Goal: Navigation & Orientation: Find specific page/section

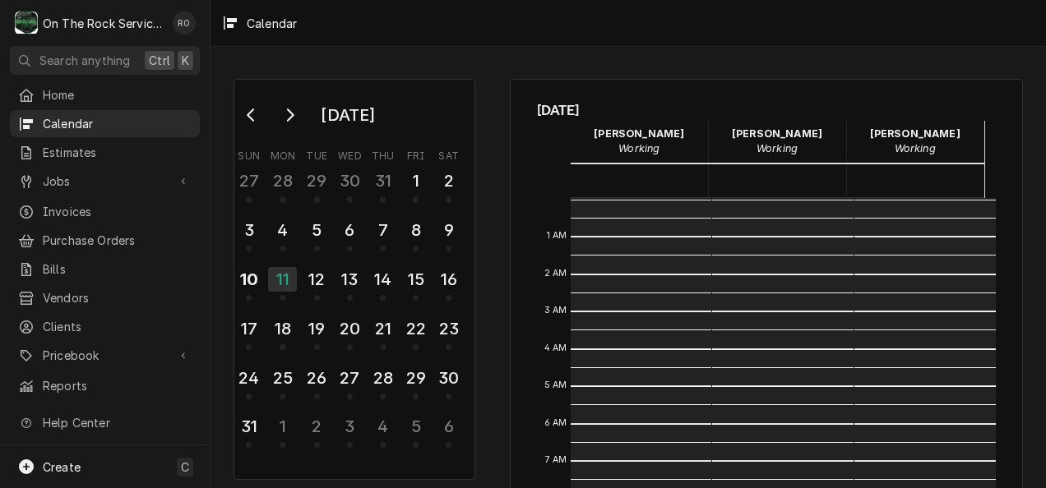
scroll to position [299, 0]
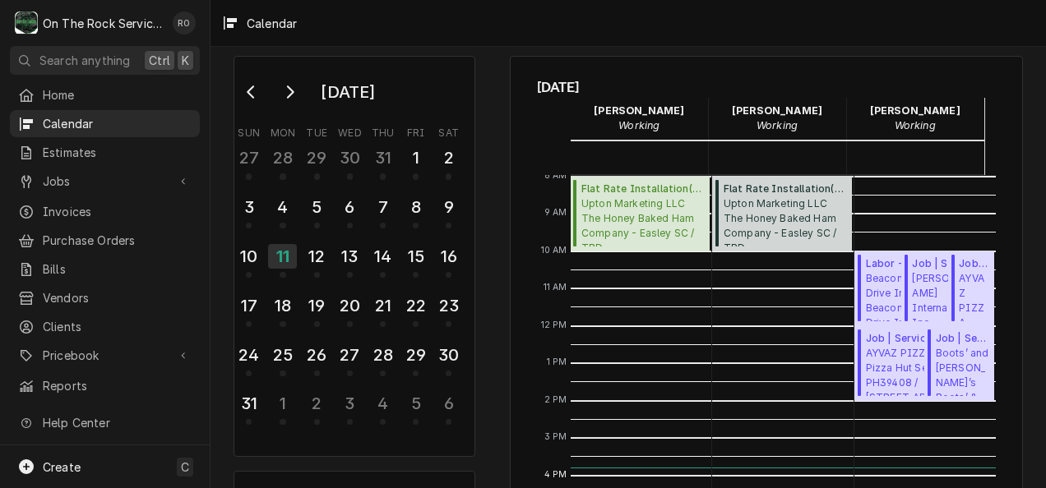
scroll to position [13, 0]
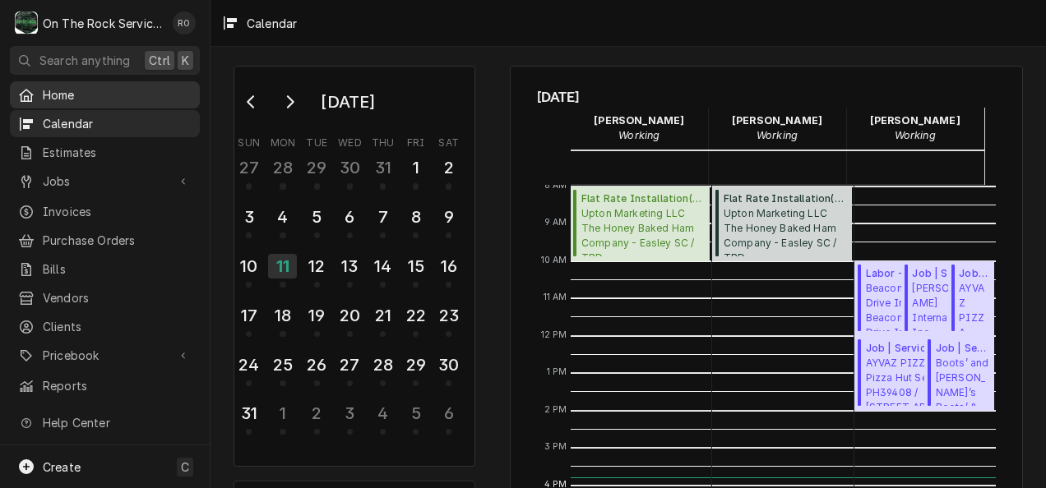
click at [70, 92] on span "Home" at bounding box center [117, 94] width 149 height 17
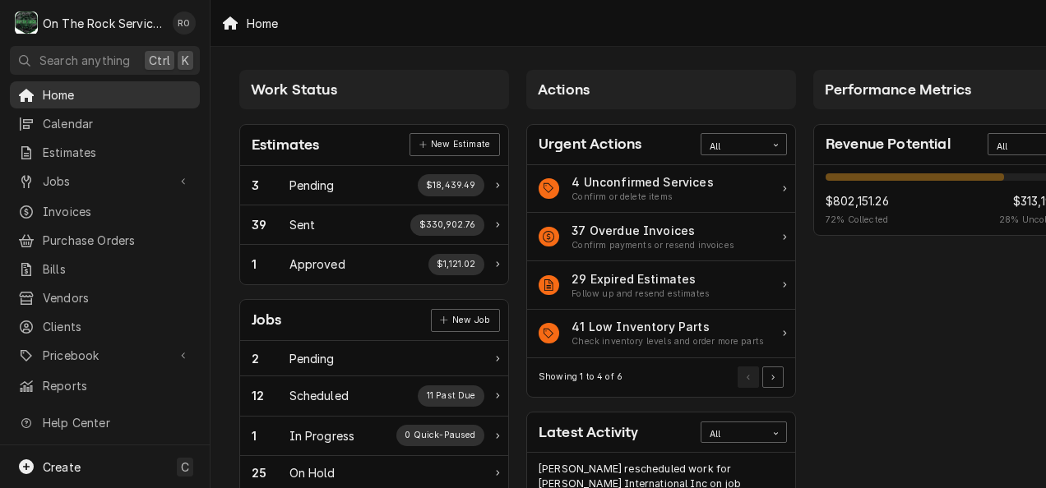
click at [127, 86] on span "Home" at bounding box center [117, 94] width 149 height 17
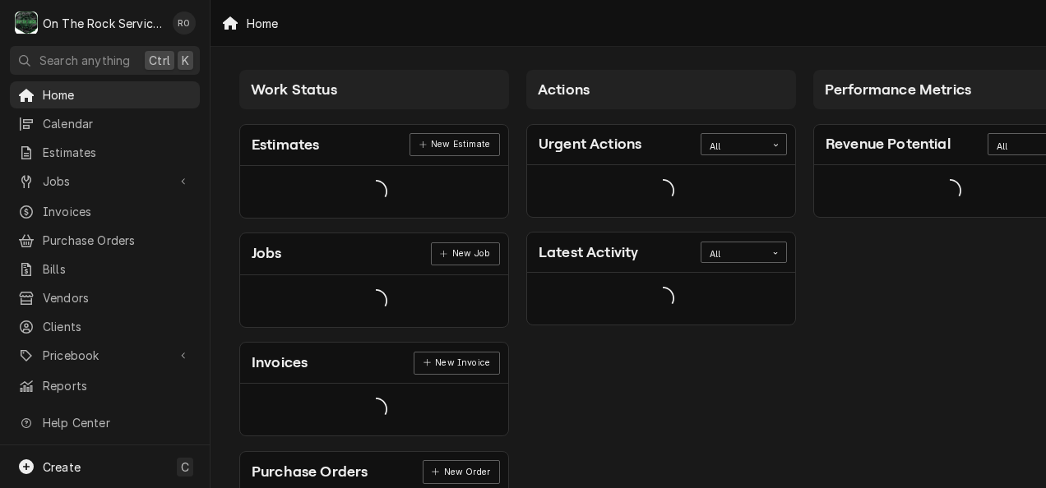
click at [326, 150] on div "Estimates New Estimate" at bounding box center [374, 145] width 268 height 41
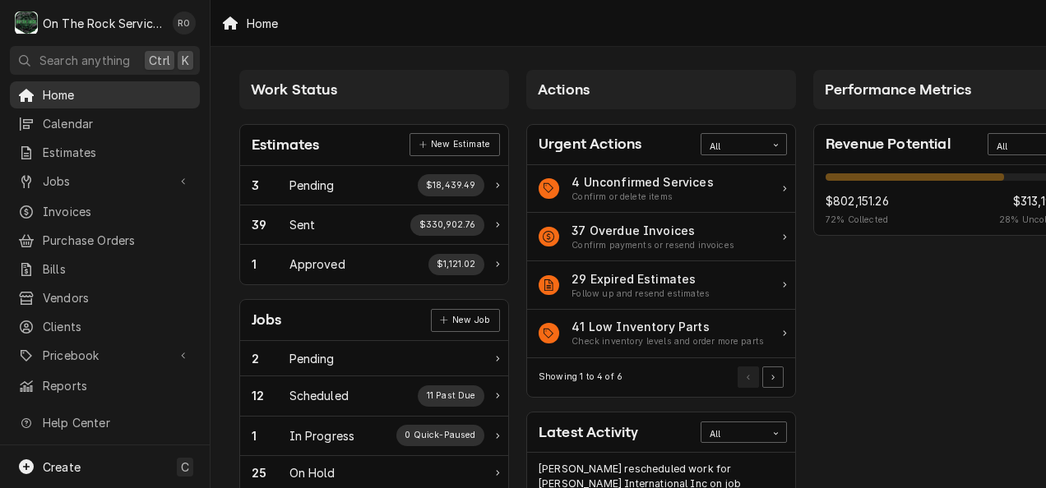
click at [81, 93] on span "Home" at bounding box center [117, 94] width 149 height 17
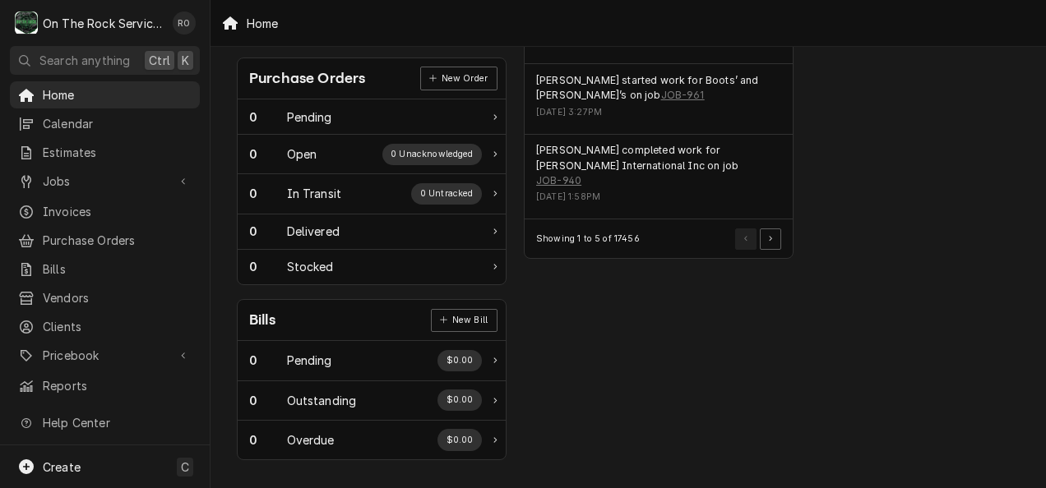
scroll to position [668, 2]
click at [96, 81] on link "Home" at bounding box center [105, 94] width 190 height 27
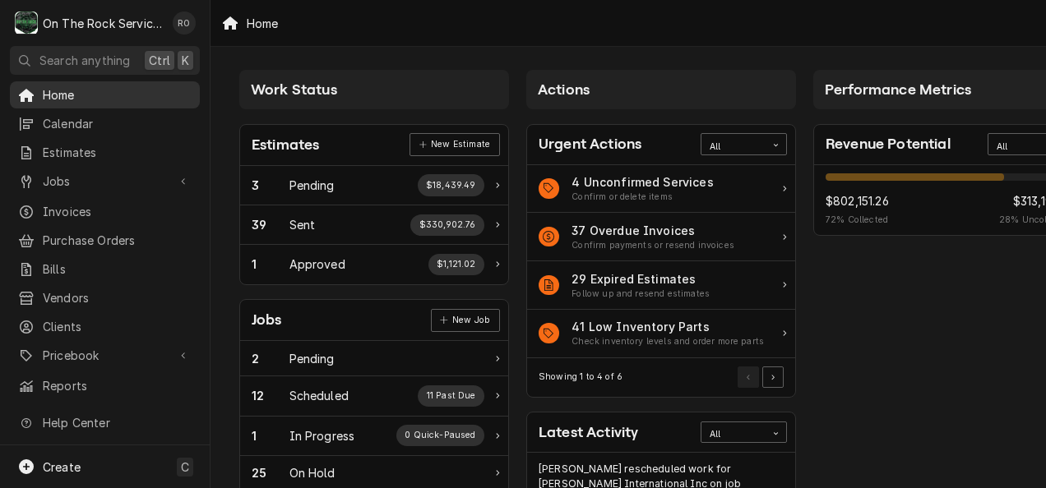
click at [90, 92] on span "Home" at bounding box center [117, 94] width 149 height 17
click at [95, 92] on span "Home" at bounding box center [117, 94] width 149 height 17
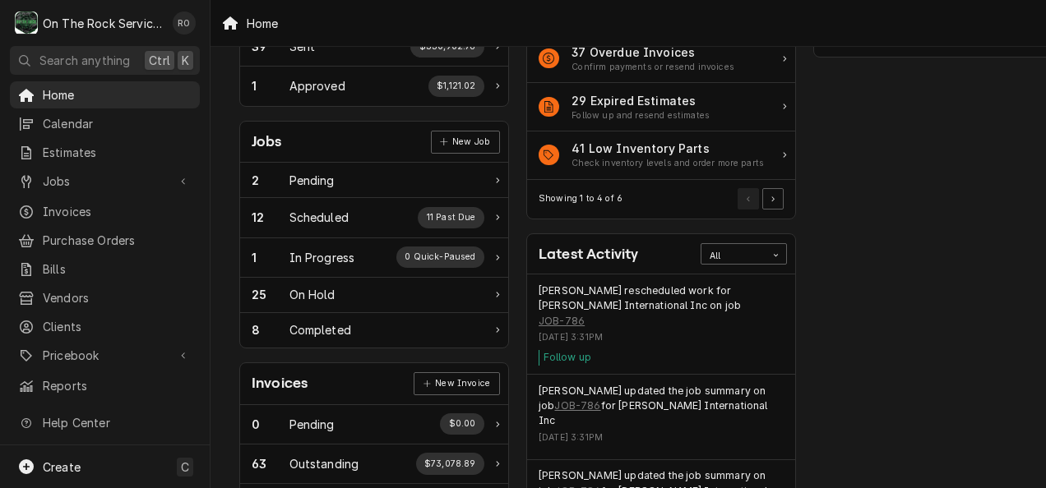
scroll to position [172, 0]
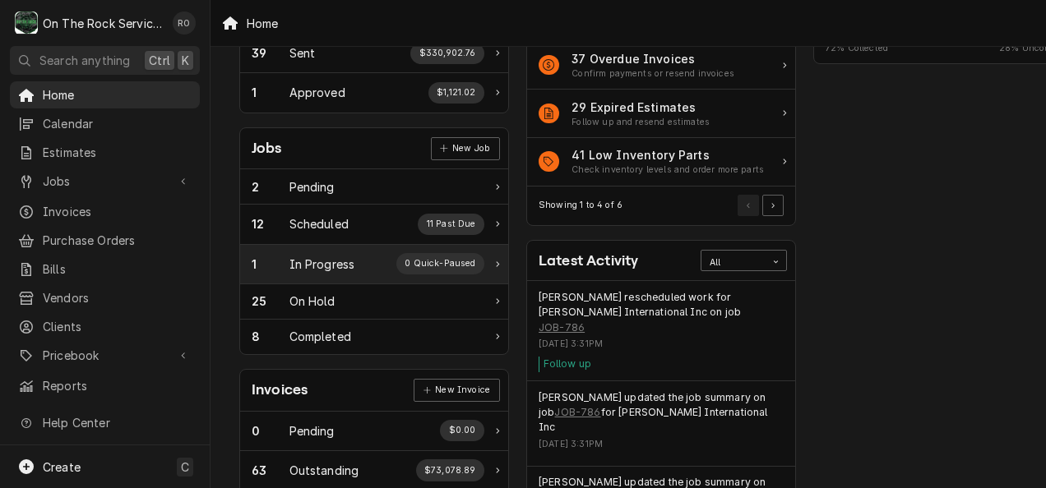
click at [363, 266] on div "1 In Progress 0 Quick-Paused" at bounding box center [368, 263] width 233 height 21
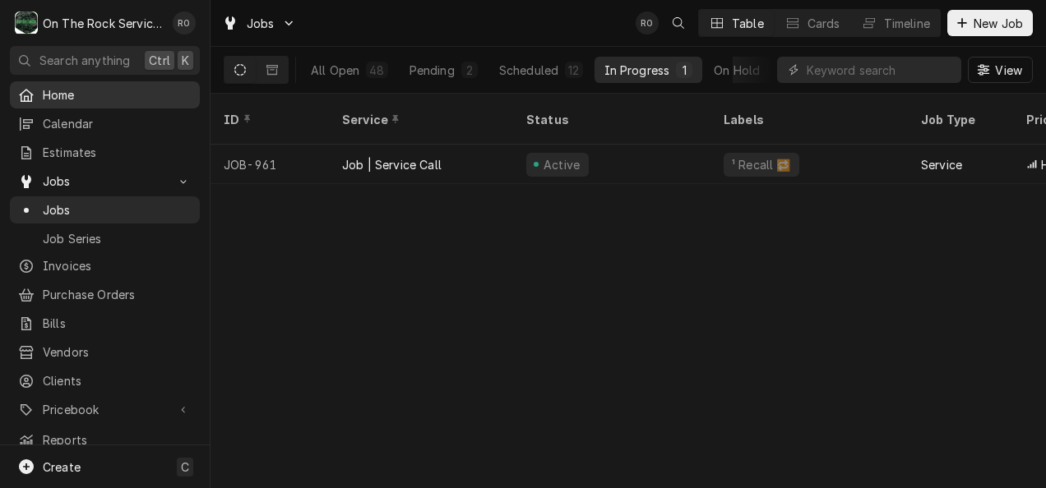
click at [84, 99] on span "Home" at bounding box center [117, 94] width 149 height 17
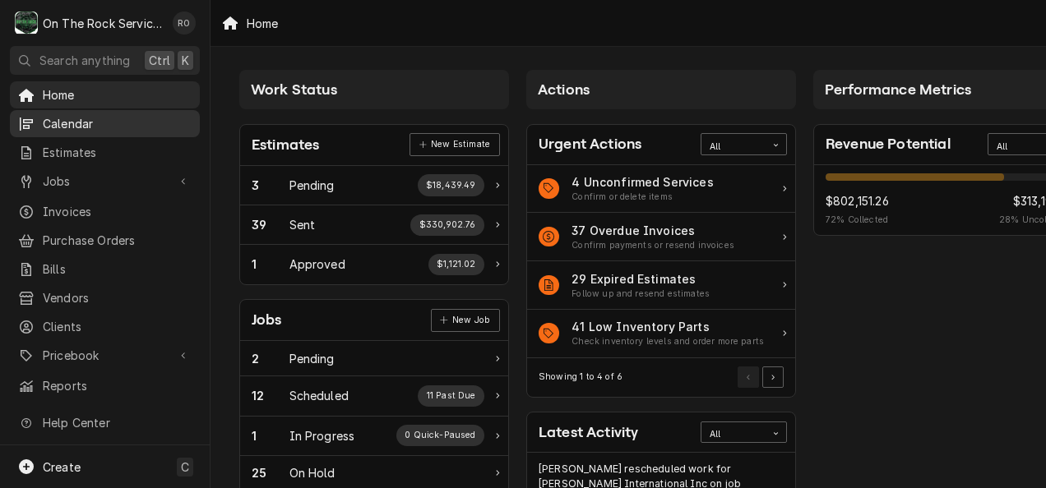
click at [62, 115] on span "Calendar" at bounding box center [117, 123] width 149 height 17
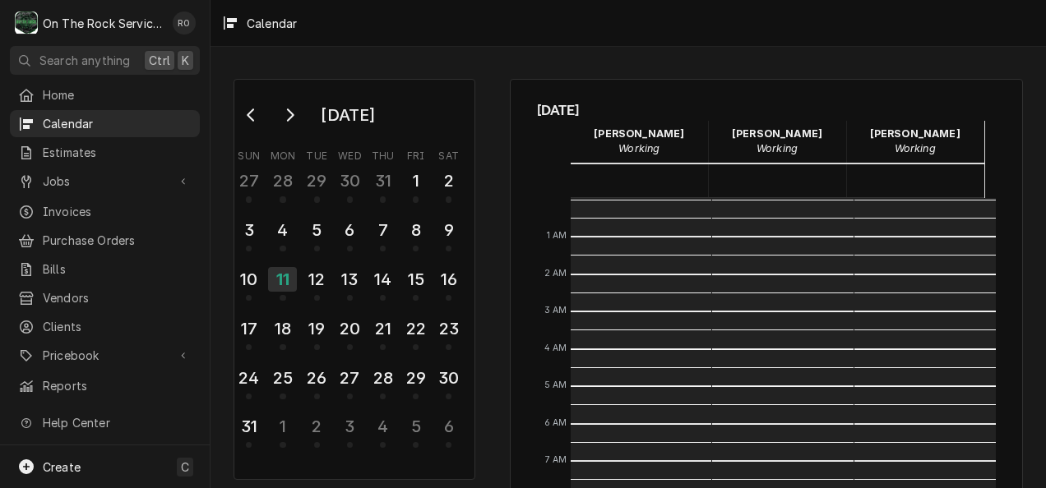
scroll to position [299, 0]
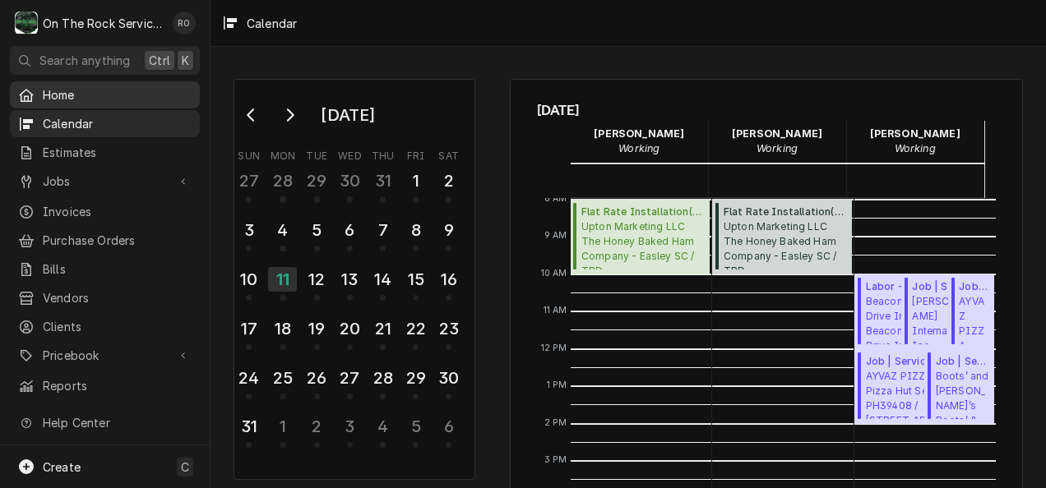
click at [99, 87] on span "Home" at bounding box center [117, 94] width 149 height 17
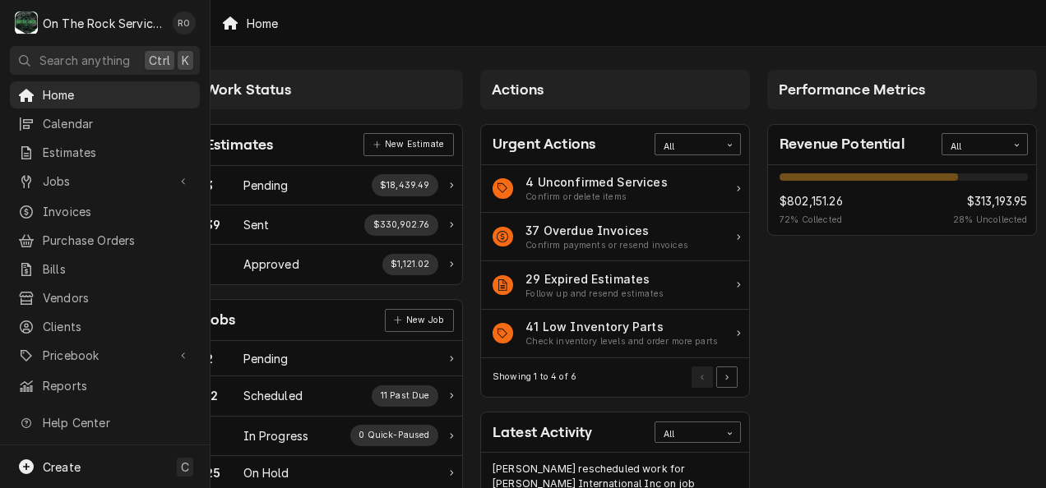
scroll to position [1, 58]
click at [978, 150] on div "All" at bounding box center [974, 146] width 48 height 13
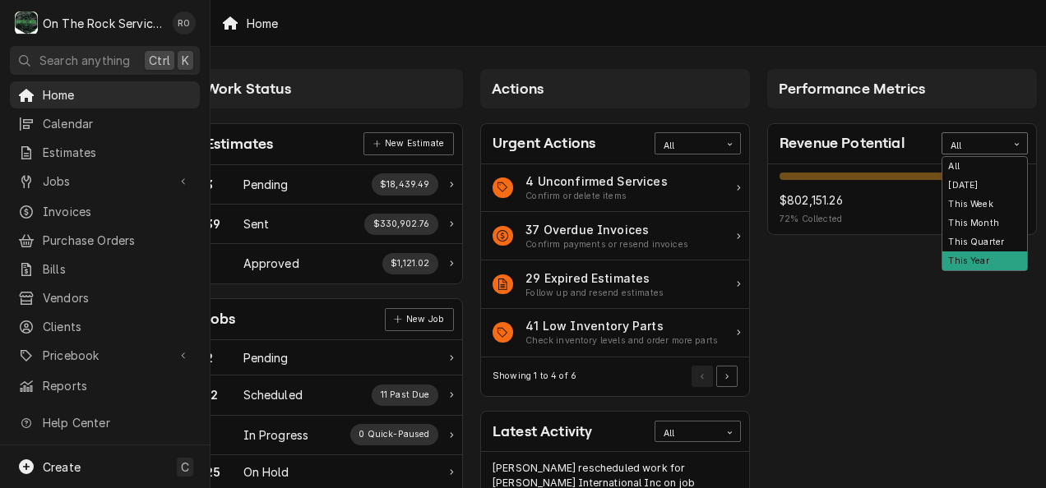
click at [970, 266] on div "This Year" at bounding box center [984, 261] width 85 height 19
click at [1013, 141] on icon "Card Data Filter Control" at bounding box center [1016, 144] width 7 height 7
click at [980, 170] on div "All" at bounding box center [984, 166] width 85 height 19
click at [992, 140] on div "All" at bounding box center [974, 143] width 64 height 21
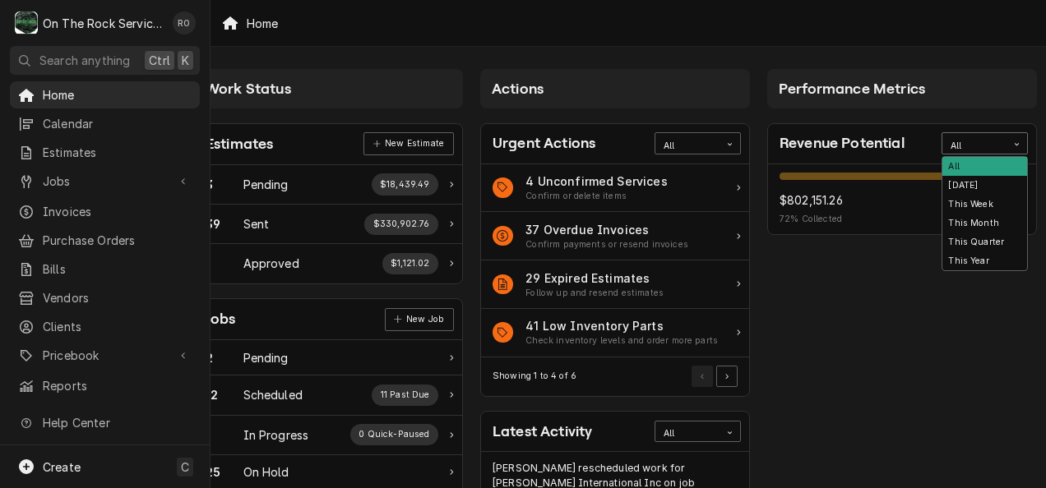
click at [997, 69] on div "Performance Metrics" at bounding box center [902, 88] width 270 height 39
click at [987, 39] on div "Home" at bounding box center [627, 23] width 835 height 46
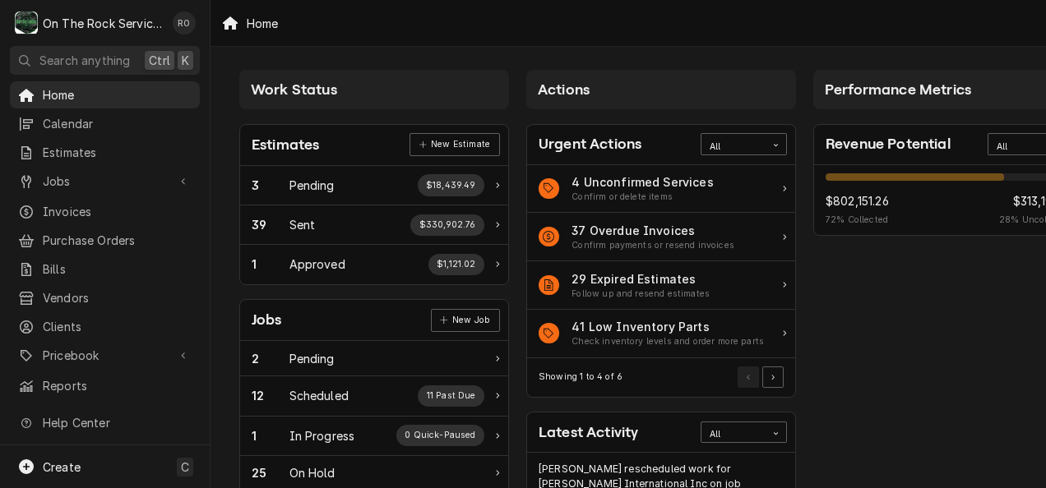
scroll to position [0, 58]
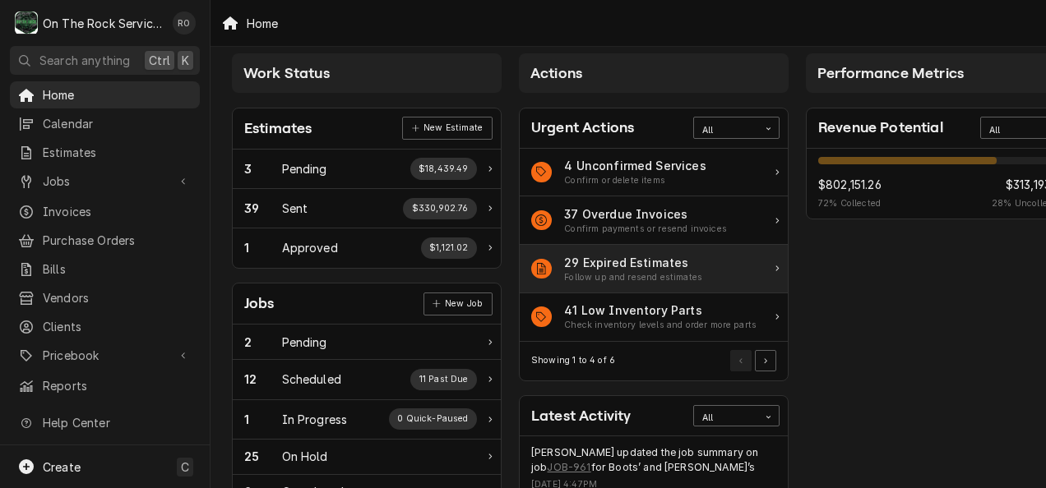
scroll to position [16, 7]
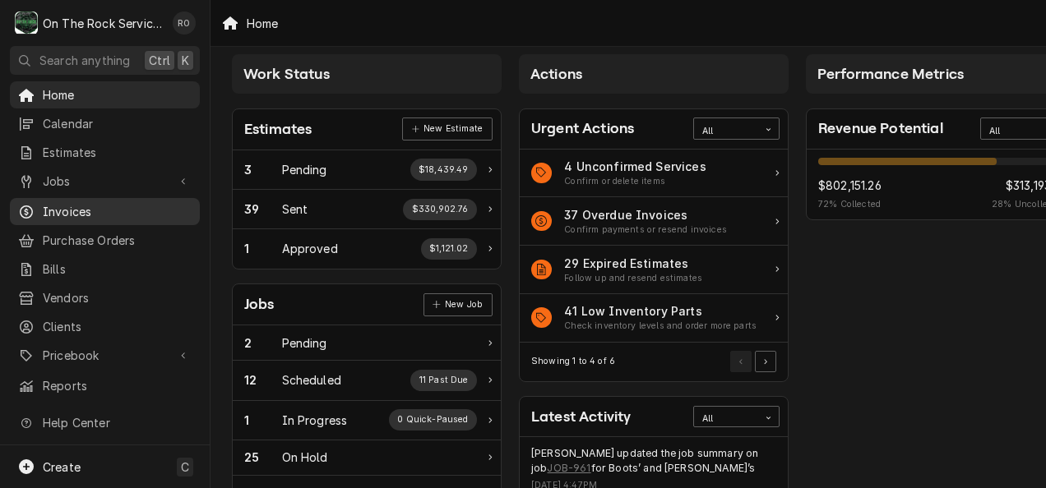
click at [104, 203] on span "Invoices" at bounding box center [117, 211] width 149 height 17
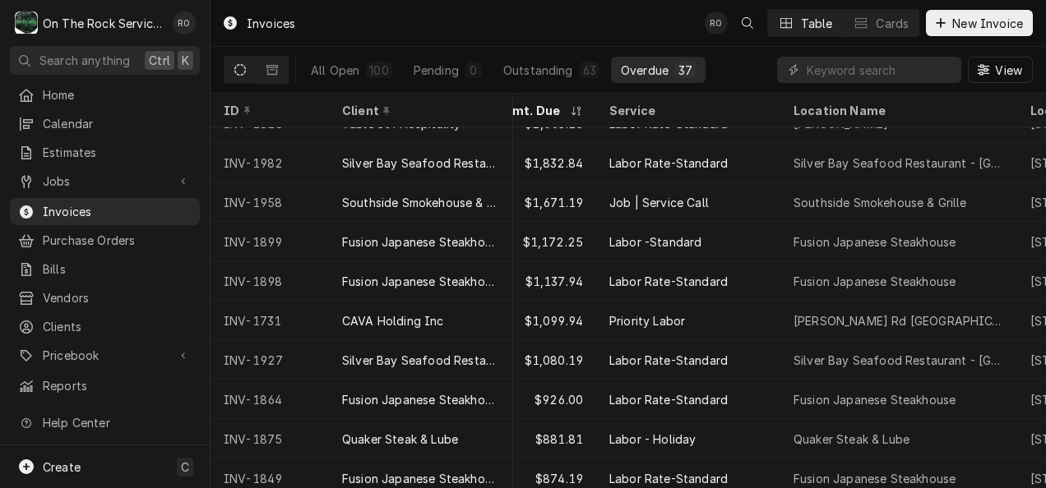
scroll to position [24, 171]
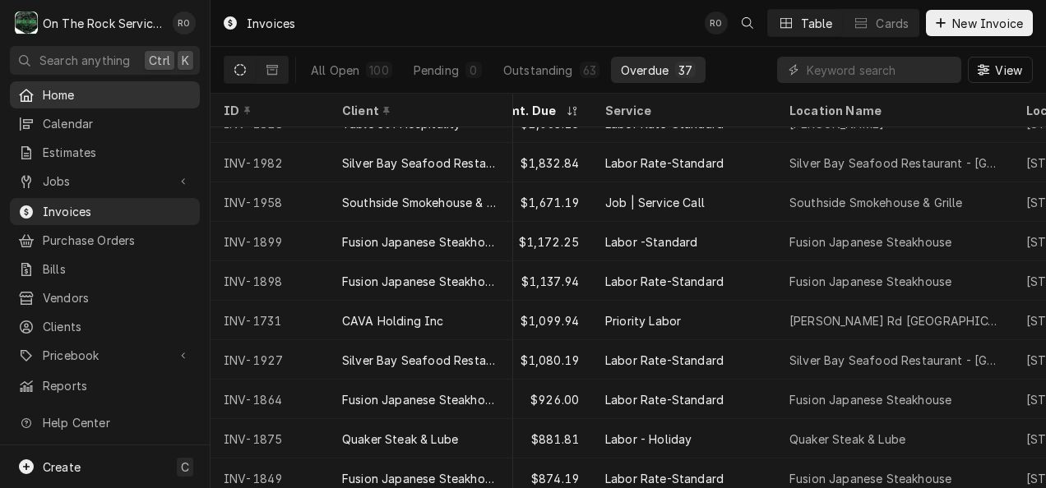
click at [135, 90] on span "Home" at bounding box center [117, 94] width 149 height 17
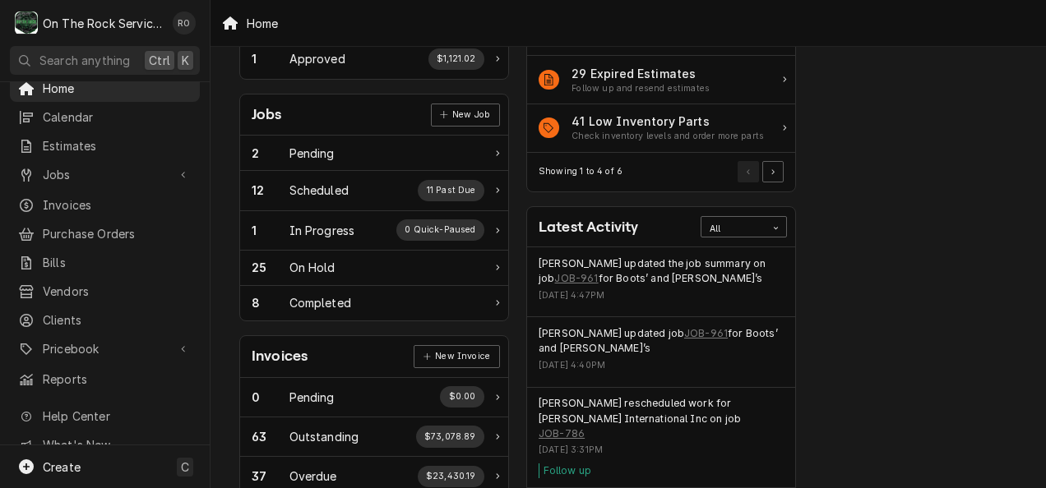
scroll to position [207, 0]
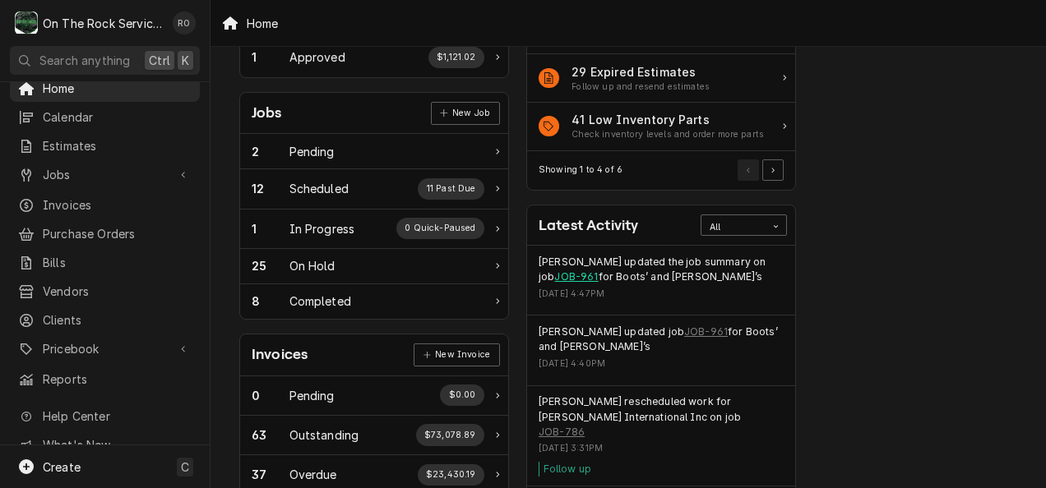
click at [554, 271] on link "JOB-961" at bounding box center [576, 277] width 44 height 15
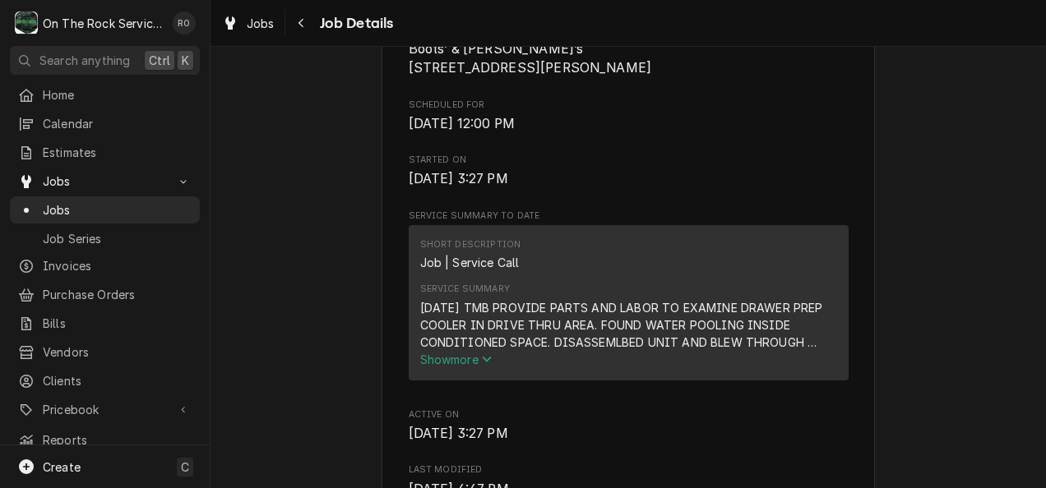
scroll to position [423, 0]
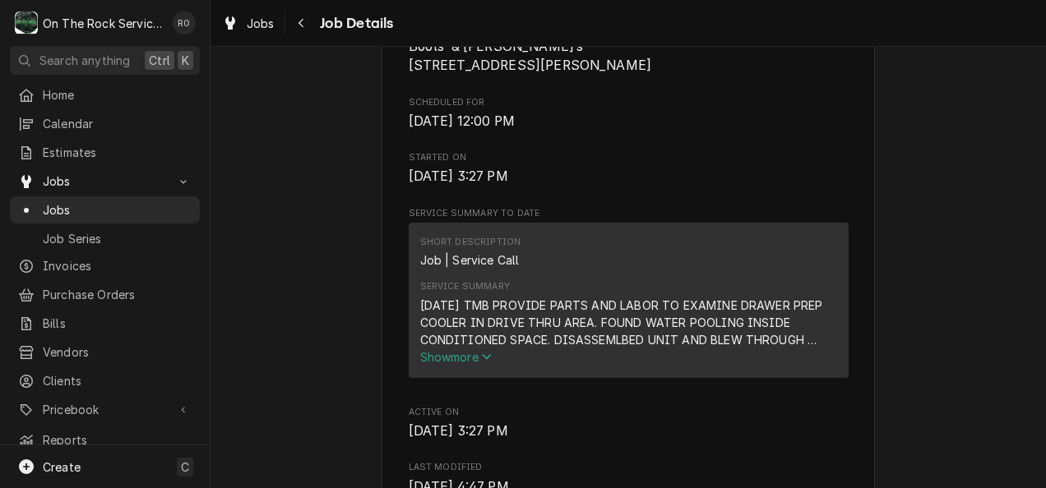
click at [485, 363] on icon "Service Summary" at bounding box center [487, 357] width 10 height 12
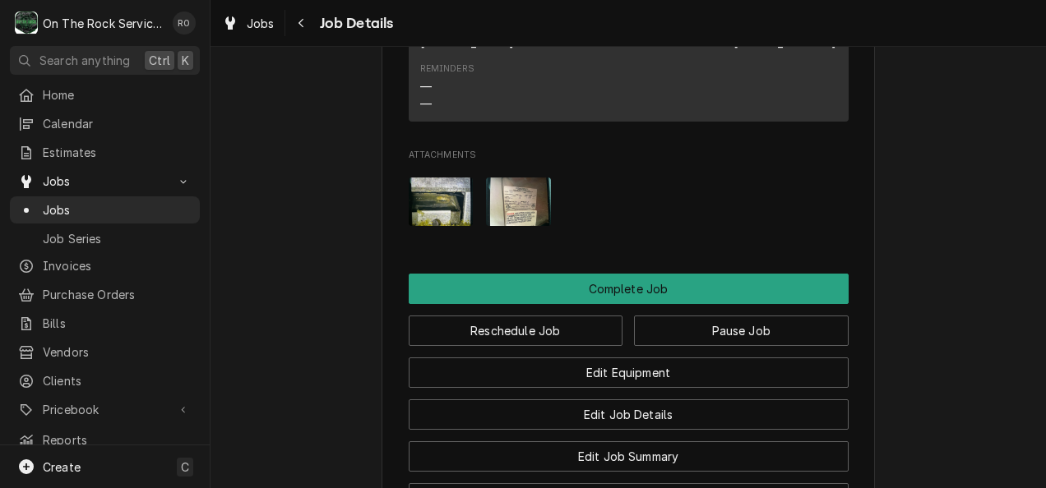
scroll to position [1806, 0]
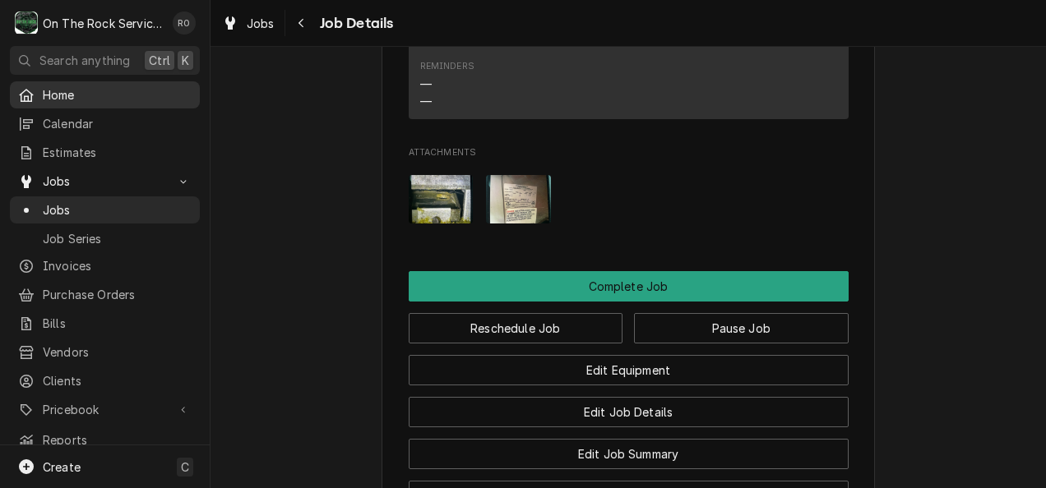
click at [97, 85] on div "Home" at bounding box center [104, 95] width 183 height 21
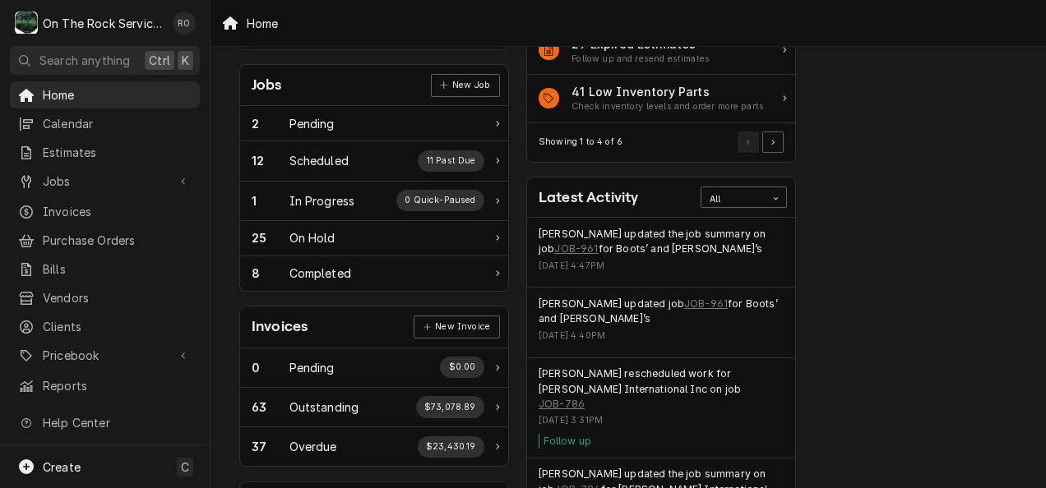
scroll to position [201, 0]
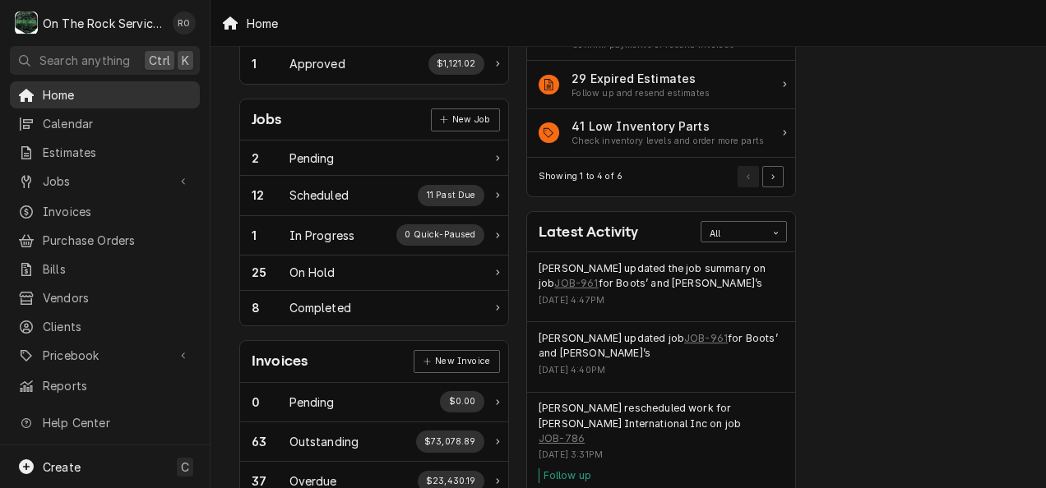
click at [136, 81] on link "Home" at bounding box center [105, 94] width 190 height 27
